Goal: Communication & Community: Participate in discussion

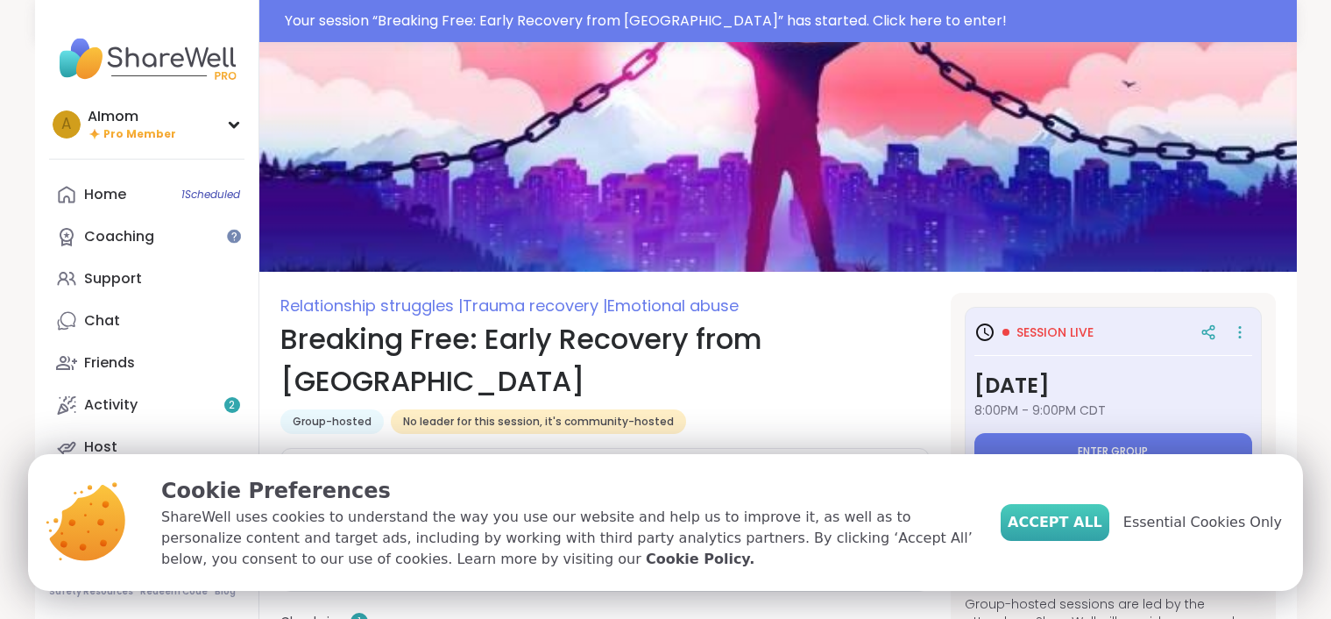
click at [1087, 520] on span "Accept All" at bounding box center [1055, 522] width 95 height 21
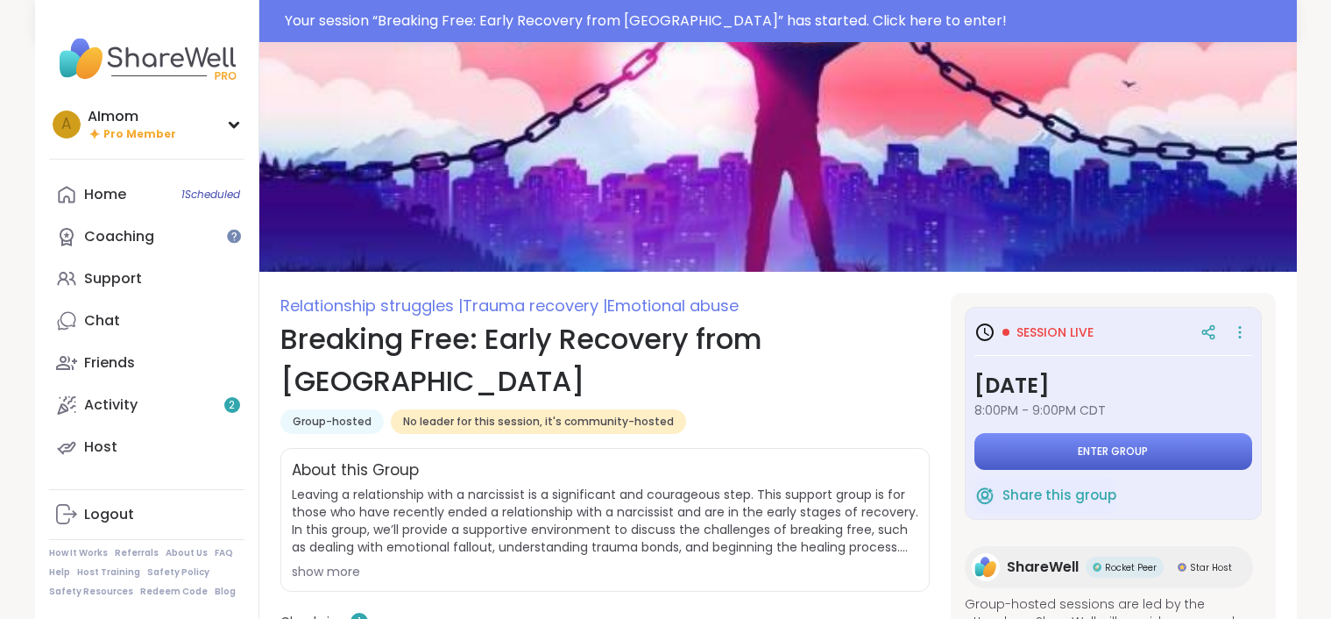
click at [1086, 450] on span "Enter group" at bounding box center [1113, 451] width 70 height 14
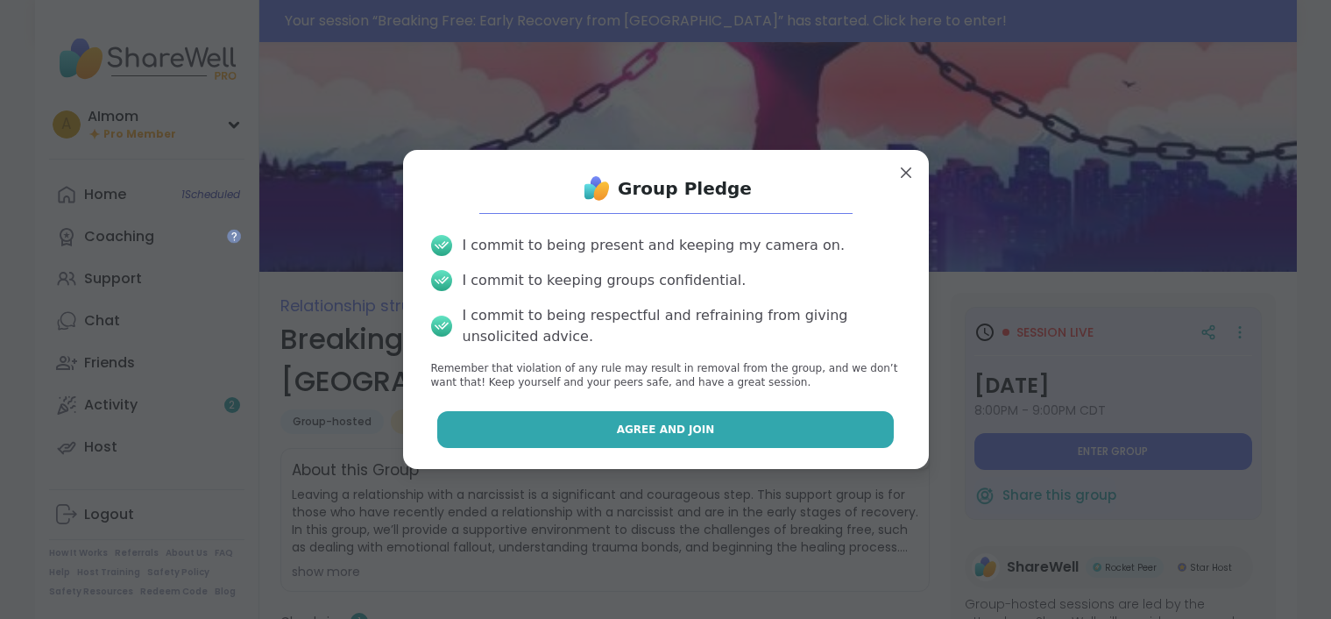
click at [713, 425] on button "Agree and Join" at bounding box center [665, 429] width 457 height 37
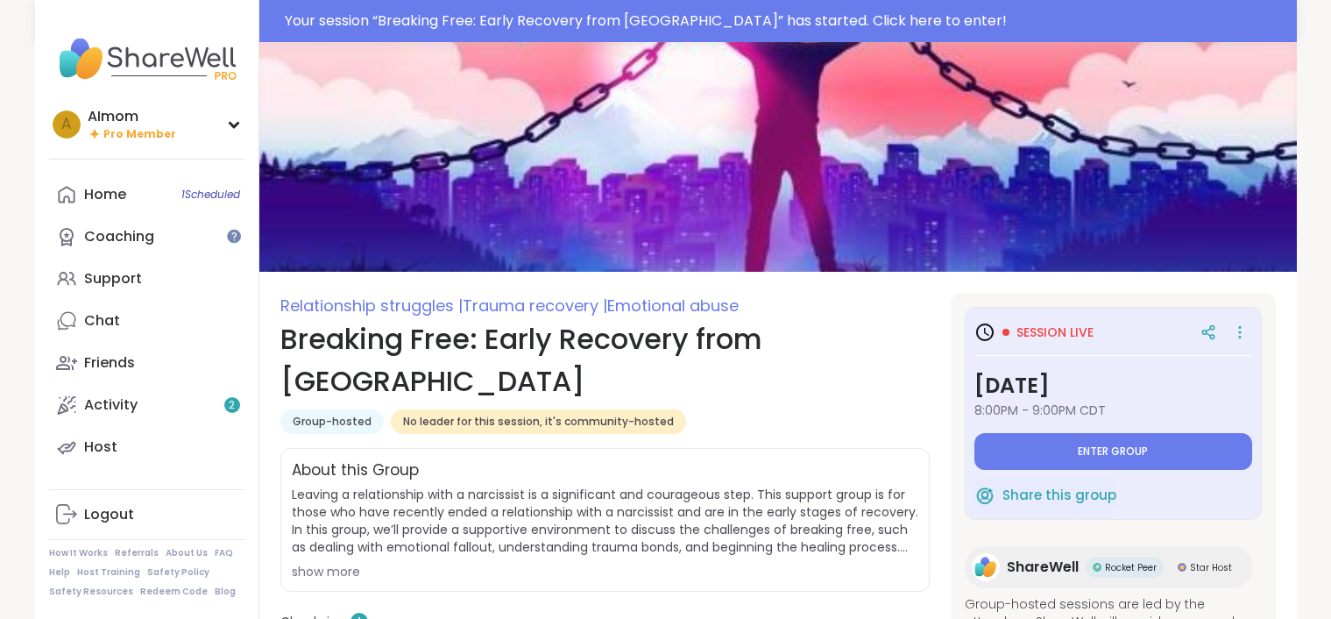
type textarea "*"
click at [1002, 447] on button "Enter group" at bounding box center [1113, 451] width 278 height 37
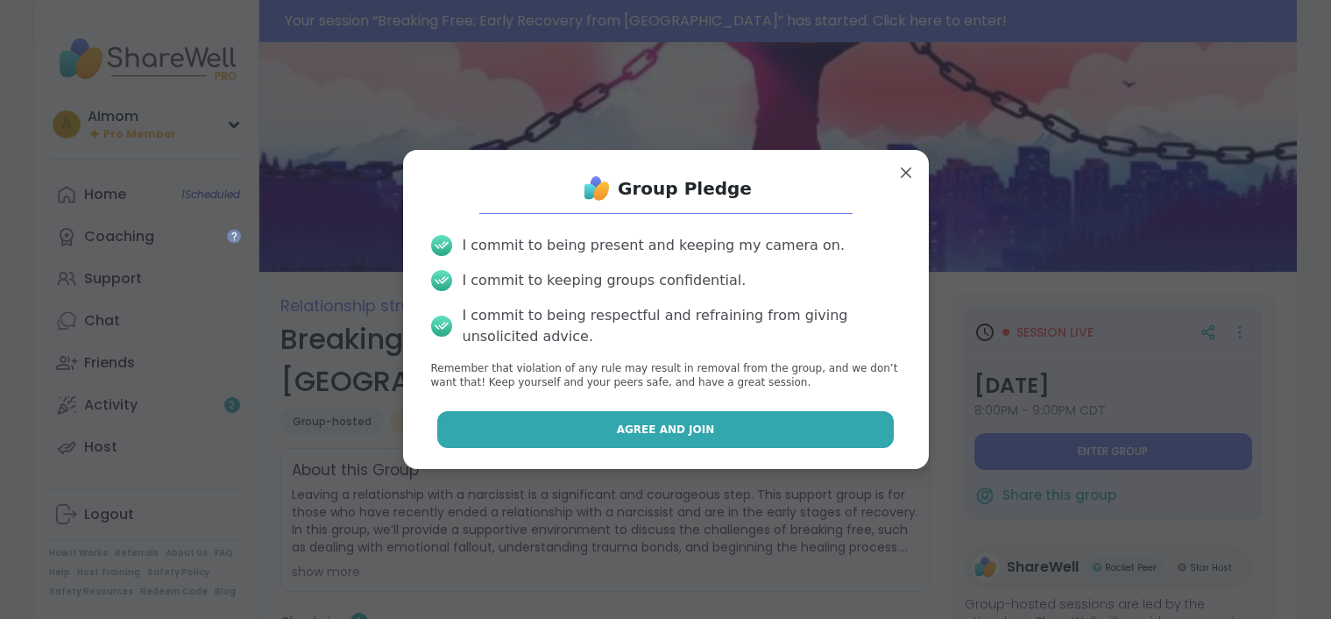
click at [717, 427] on button "Agree and Join" at bounding box center [665, 429] width 457 height 37
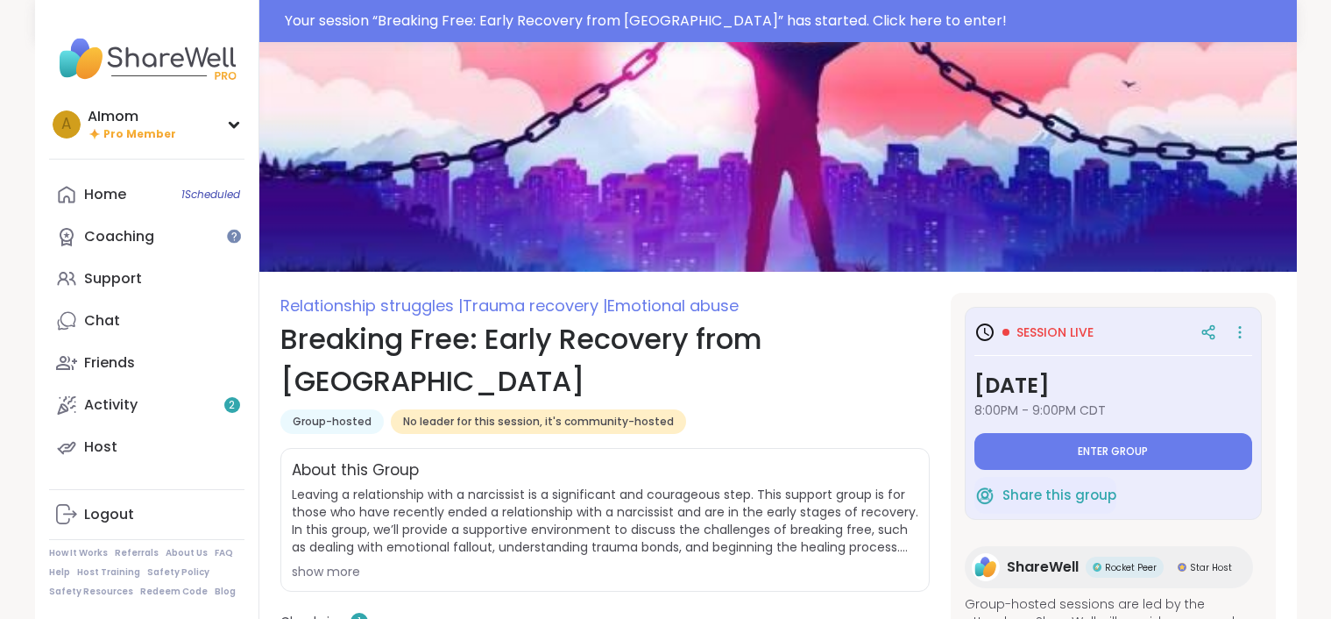
type textarea "*"
